Goal: Information Seeking & Learning: Learn about a topic

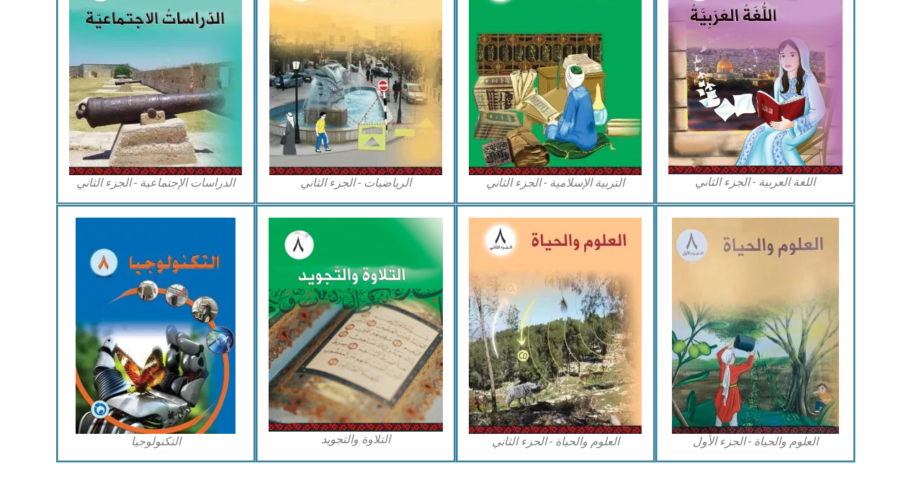
scroll to position [768, 0]
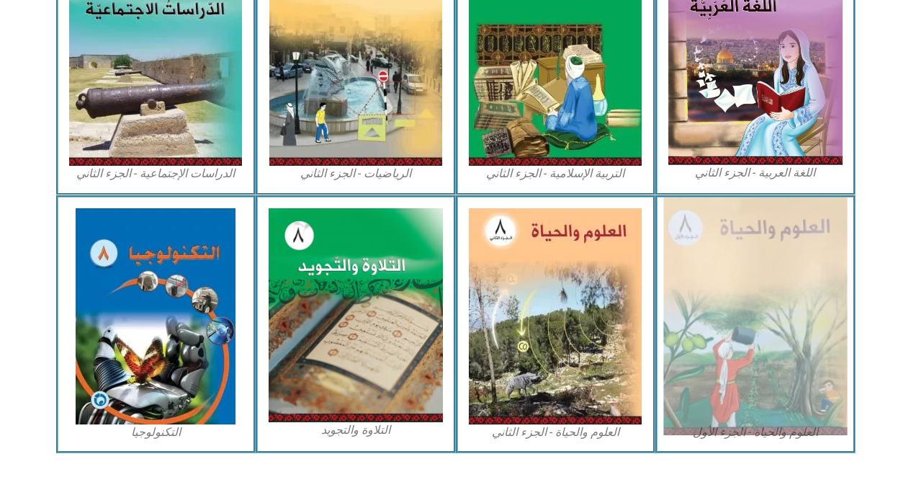
click at [720, 288] on img at bounding box center [755, 316] width 184 height 238
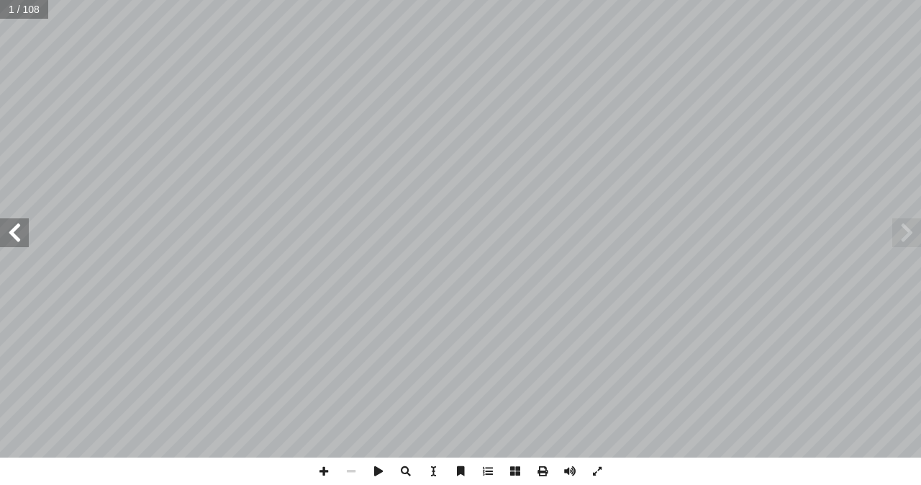
click at [19, 12] on input "text" at bounding box center [24, 9] width 48 height 19
type input "**"
click at [325, 462] on span at bounding box center [323, 470] width 27 height 27
click at [490, 0] on html "الصفحة الرئيسية الصف الأول الصف الثاني الصف الثالث الصف الرابع الصف الخامس الصف…" at bounding box center [460, 65] width 921 height 131
click at [14, 222] on span at bounding box center [14, 232] width 29 height 29
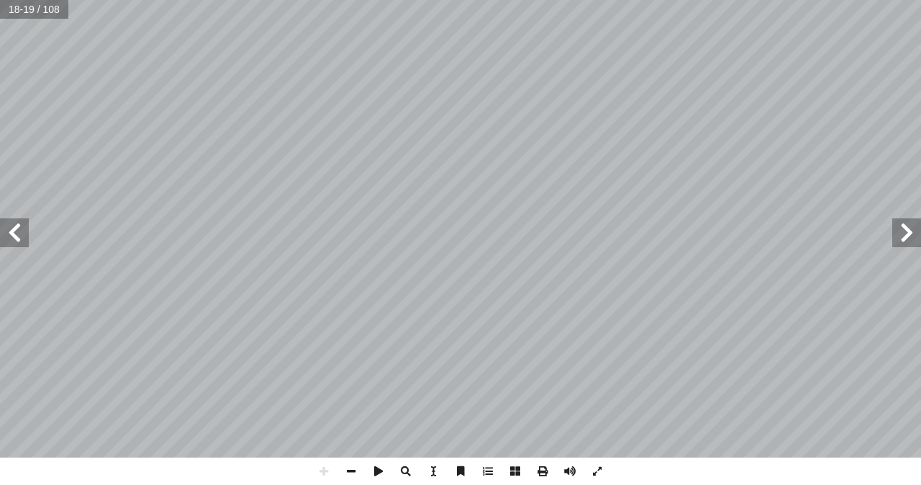
click at [407, 0] on html "الصفحة الرئيسية الصف الأول الصف الثاني الصف الثالث الصف الرابع الصف الخامس الصف…" at bounding box center [460, 65] width 921 height 131
click at [473, 0] on html "الصفحة الرئيسية الصف الأول الصف الثاني الصف الثالث الصف الرابع الصف الخامس الصف…" at bounding box center [460, 65] width 921 height 131
click at [776, 131] on html "الصفحة الرئيسية الصف الأول الصف الثاني الصف الثالث الصف الرابع الصف الخامس الصف…" at bounding box center [460, 65] width 921 height 131
